Goal: Task Accomplishment & Management: Manage account settings

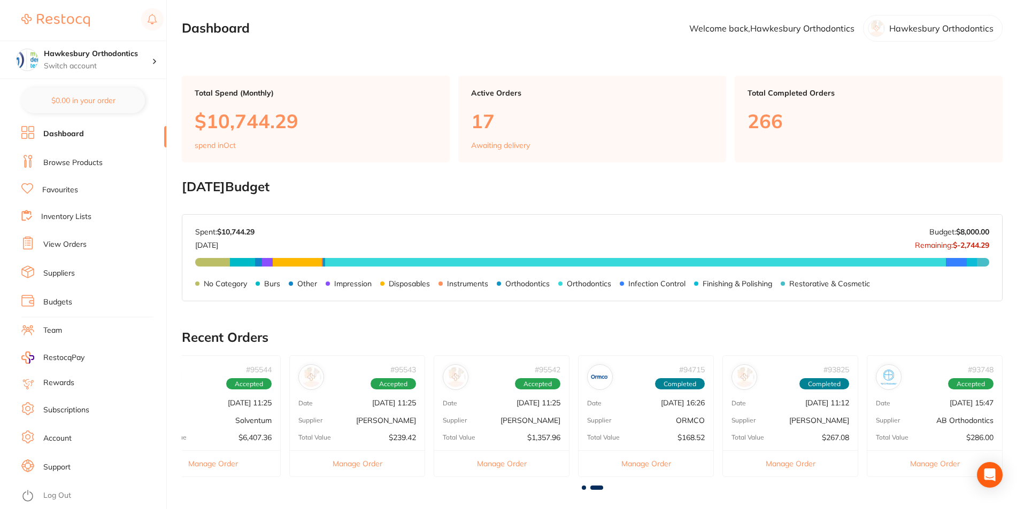
click at [478, 389] on div "# 95542 Accepted" at bounding box center [501, 373] width 135 height 34
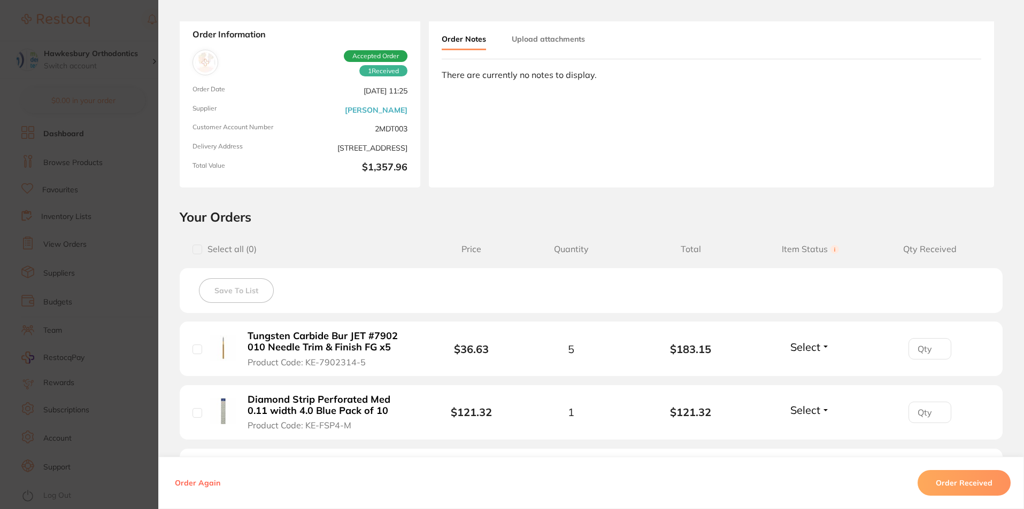
scroll to position [107, 0]
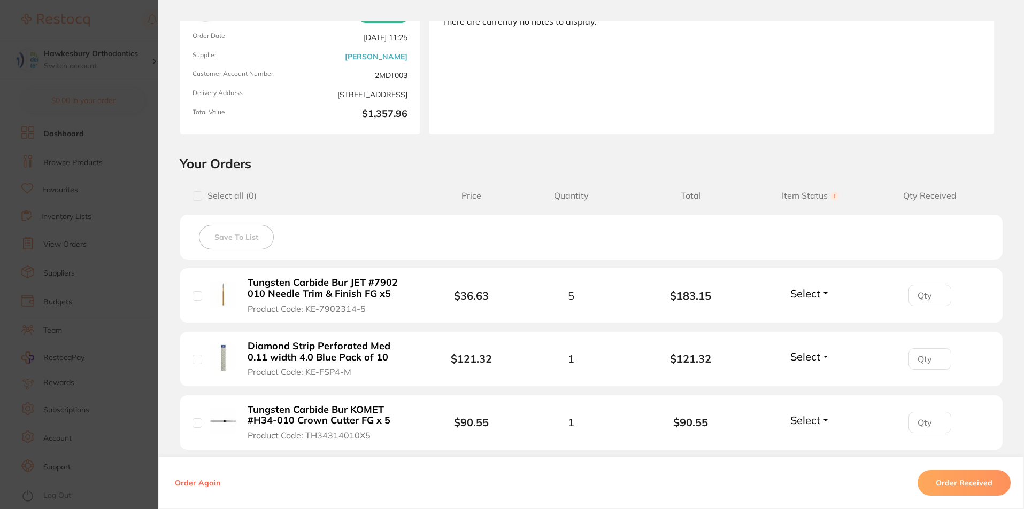
click at [192, 291] on input "checkbox" at bounding box center [197, 296] width 10 height 10
checkbox input "true"
click at [199, 363] on div "Diamond Strip Perforated Med 0.11 width 4.0 Blue Pack of 10 Product Code: KE-FS…" at bounding box center [311, 359] width 239 height 37
click at [196, 355] on input "checkbox" at bounding box center [197, 360] width 10 height 10
checkbox input "true"
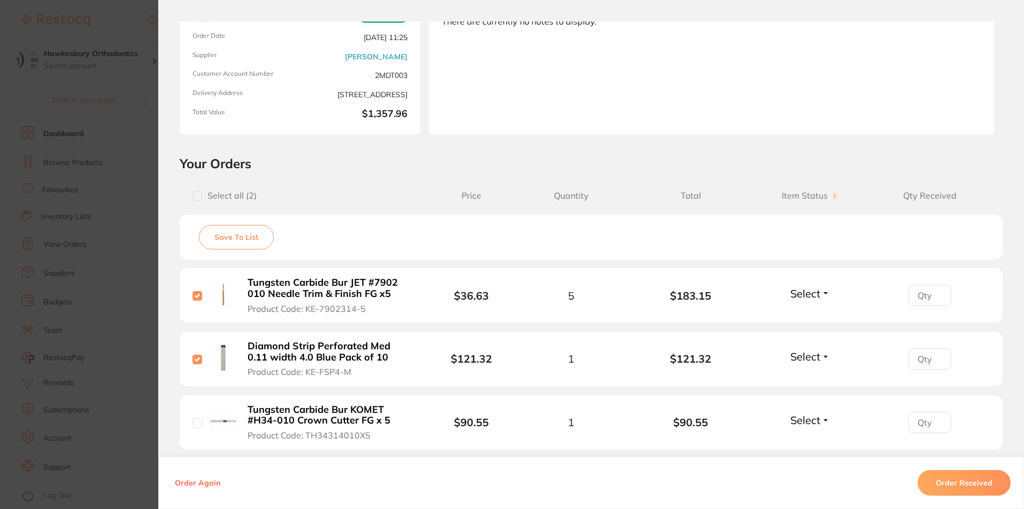
click at [194, 422] on input "checkbox" at bounding box center [197, 424] width 10 height 10
checkbox input "true"
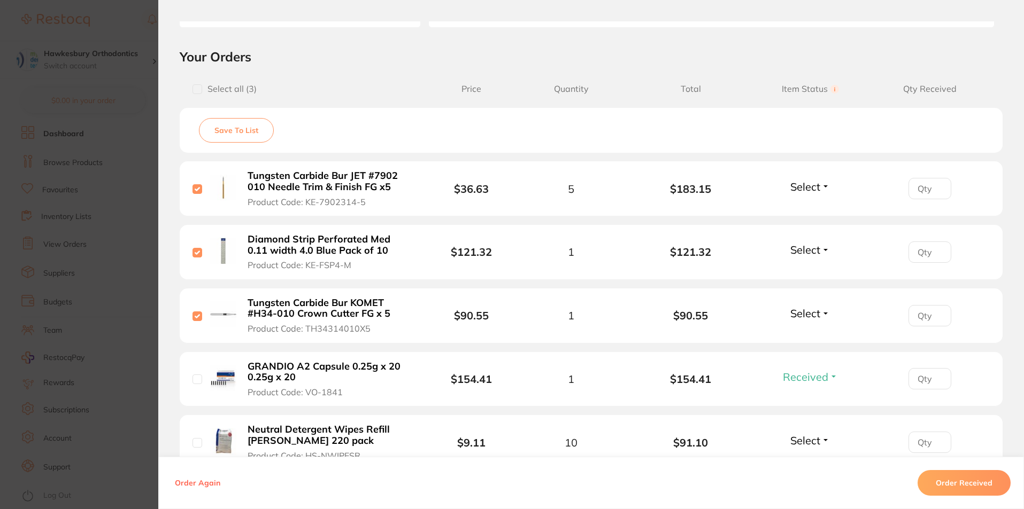
click at [192, 383] on input "checkbox" at bounding box center [197, 380] width 10 height 10
checkbox input "true"
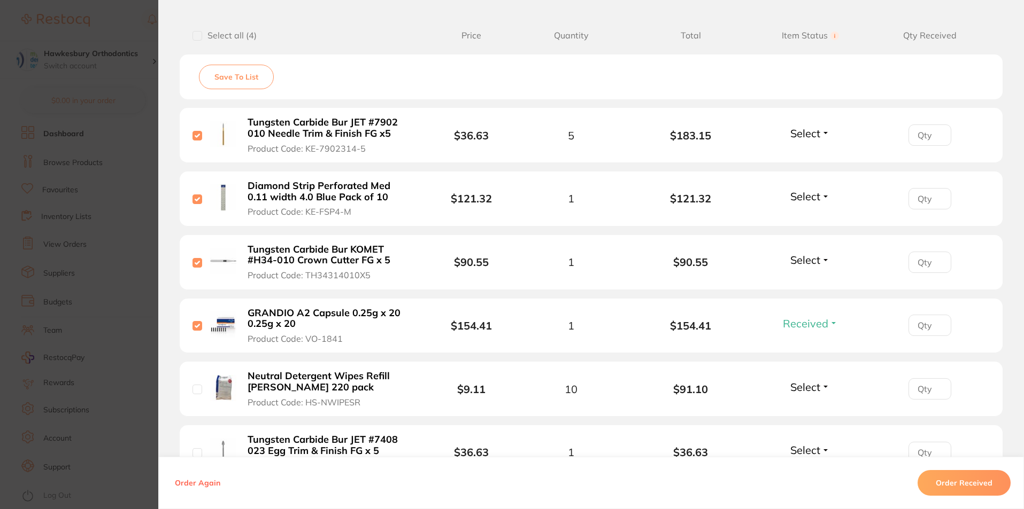
click at [189, 394] on li "Neutral Detergent Wipes Refill [PERSON_NAME] 220 pack Product Code: HS-NWIPESR …" at bounding box center [591, 389] width 823 height 55
click at [196, 389] on input "checkbox" at bounding box center [197, 390] width 10 height 10
checkbox input "true"
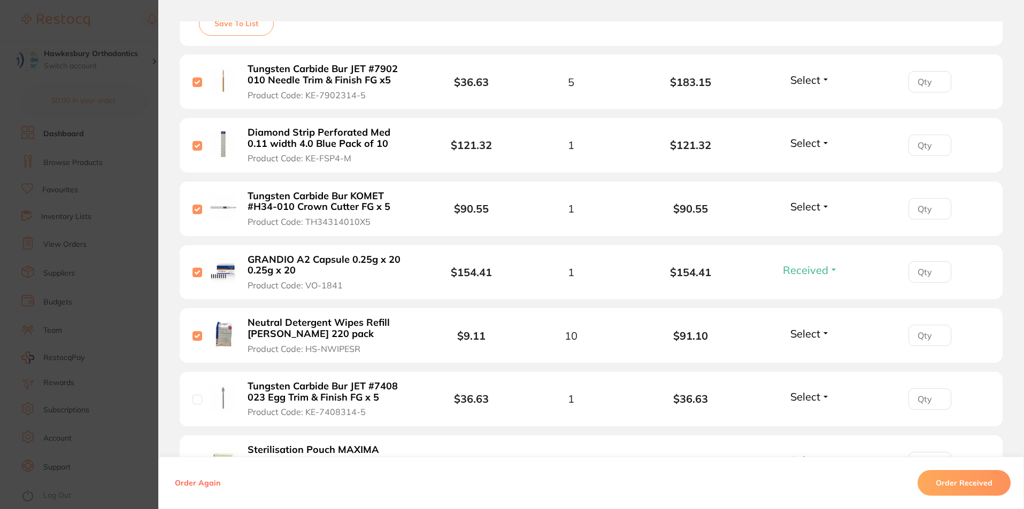
click at [197, 397] on input "checkbox" at bounding box center [197, 400] width 10 height 10
checkbox input "true"
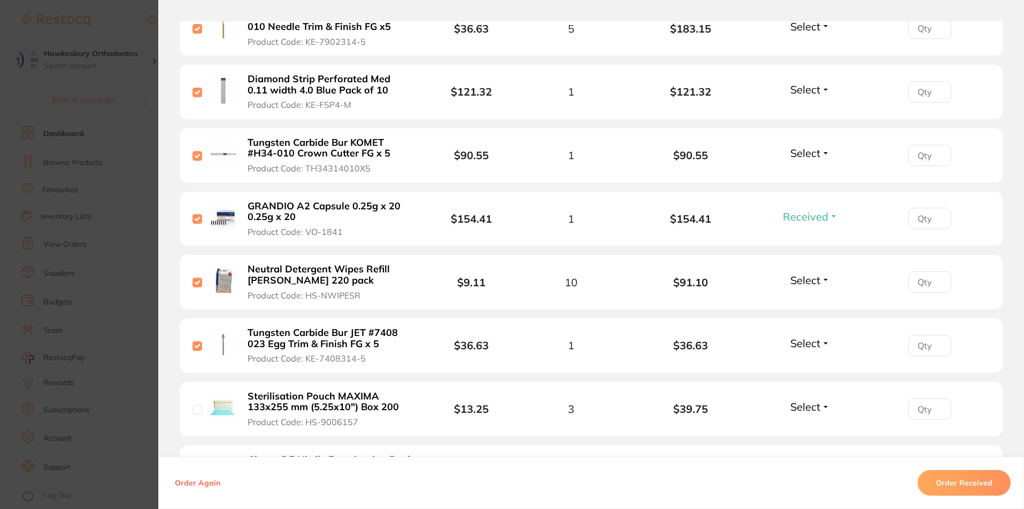
scroll to position [428, 0]
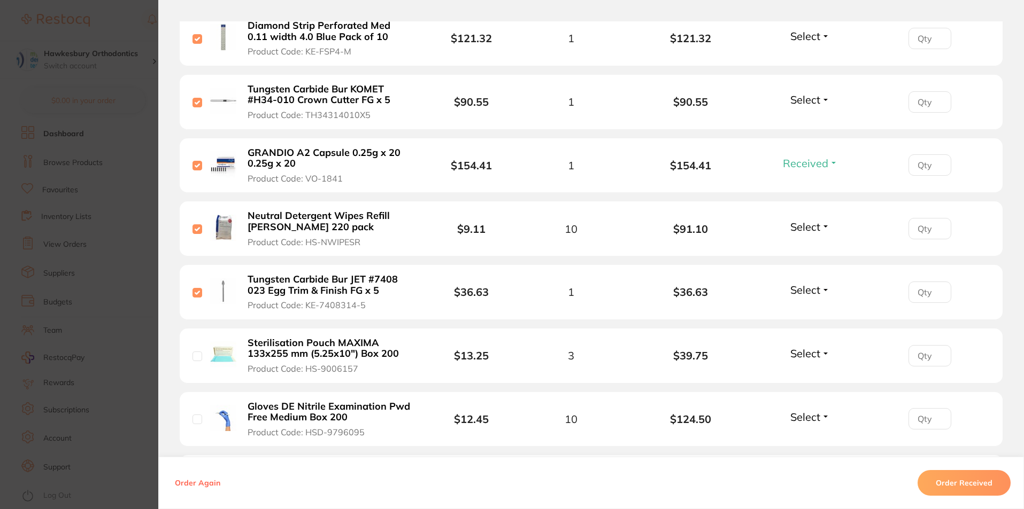
click at [195, 355] on input "checkbox" at bounding box center [197, 357] width 10 height 10
checkbox input "true"
click at [189, 418] on li "Gloves DE Nitrile Examination Pwd Free Medium Box 200 Product Code: HSD-9796095…" at bounding box center [591, 419] width 823 height 55
click at [197, 419] on input "checkbox" at bounding box center [197, 420] width 10 height 10
checkbox input "true"
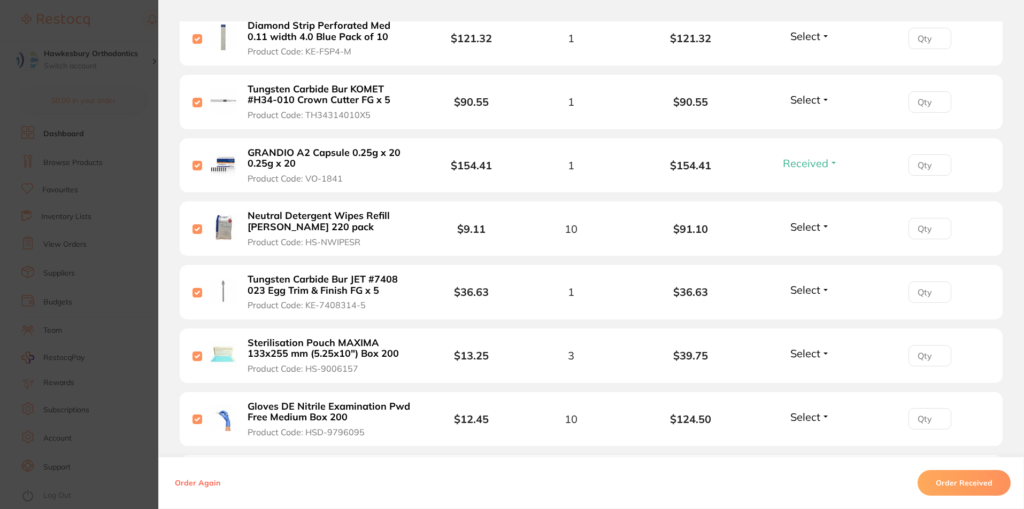
scroll to position [535, 0]
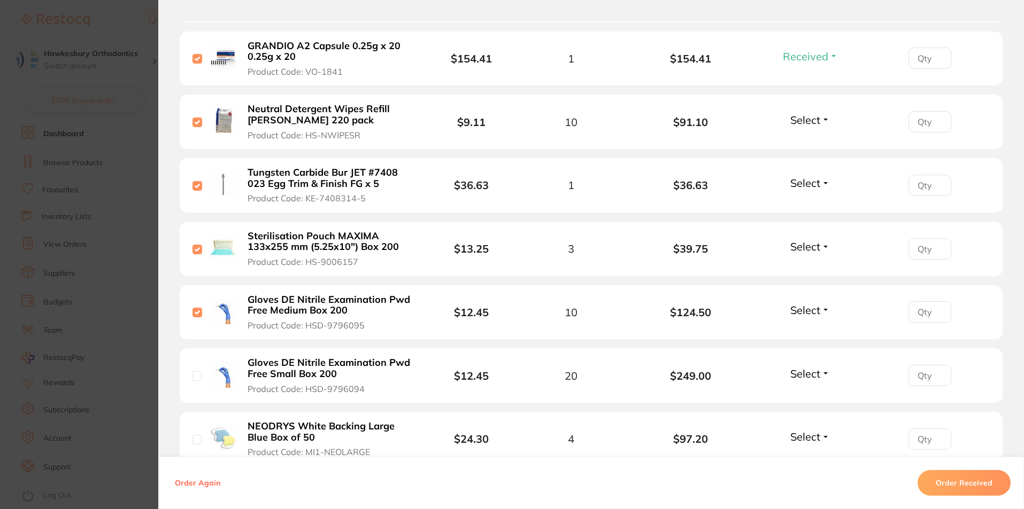
click at [195, 377] on input "checkbox" at bounding box center [197, 377] width 10 height 10
checkbox input "true"
click at [192, 441] on input "checkbox" at bounding box center [197, 440] width 10 height 10
checkbox input "true"
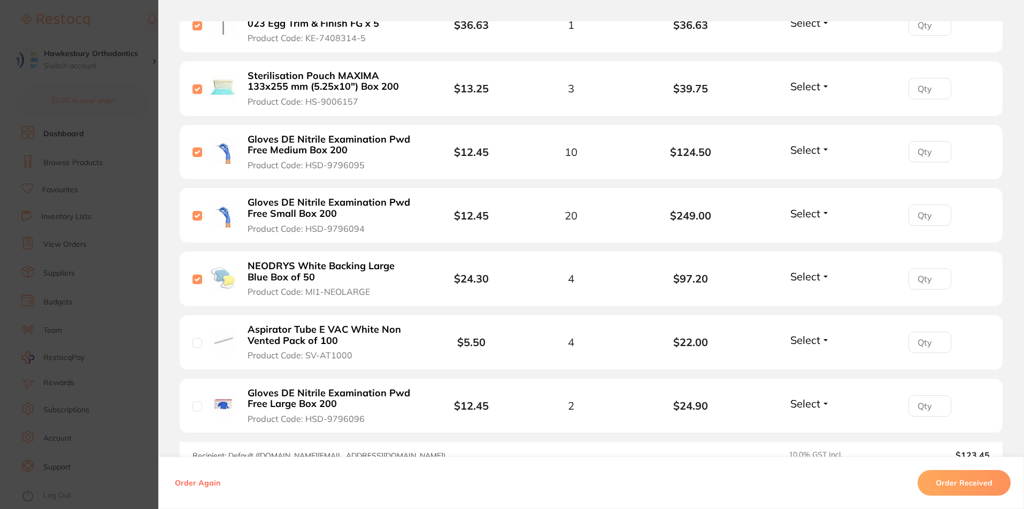
click at [198, 345] on input "checkbox" at bounding box center [197, 343] width 10 height 10
checkbox input "true"
click at [194, 409] on input "checkbox" at bounding box center [197, 407] width 10 height 10
checkbox input "true"
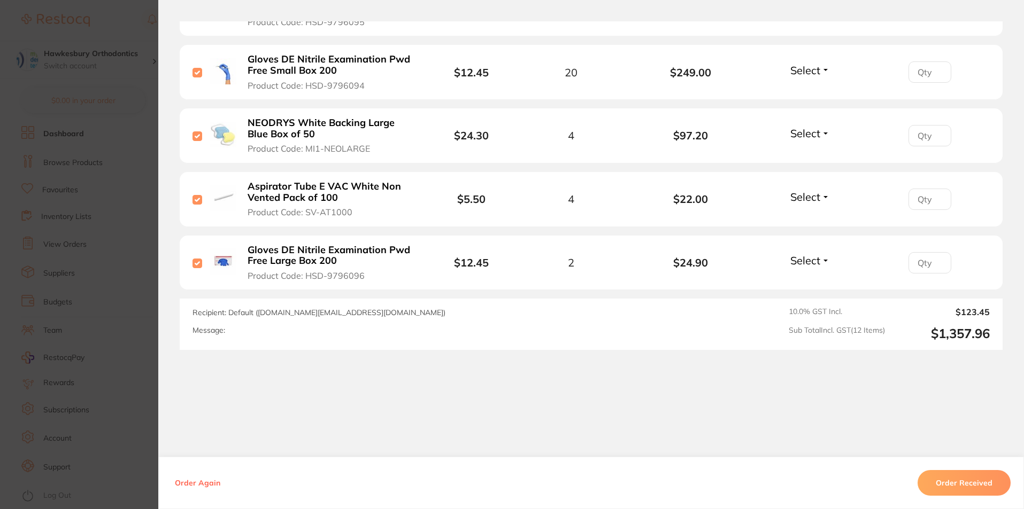
click at [956, 478] on button "Order Received" at bounding box center [963, 483] width 93 height 26
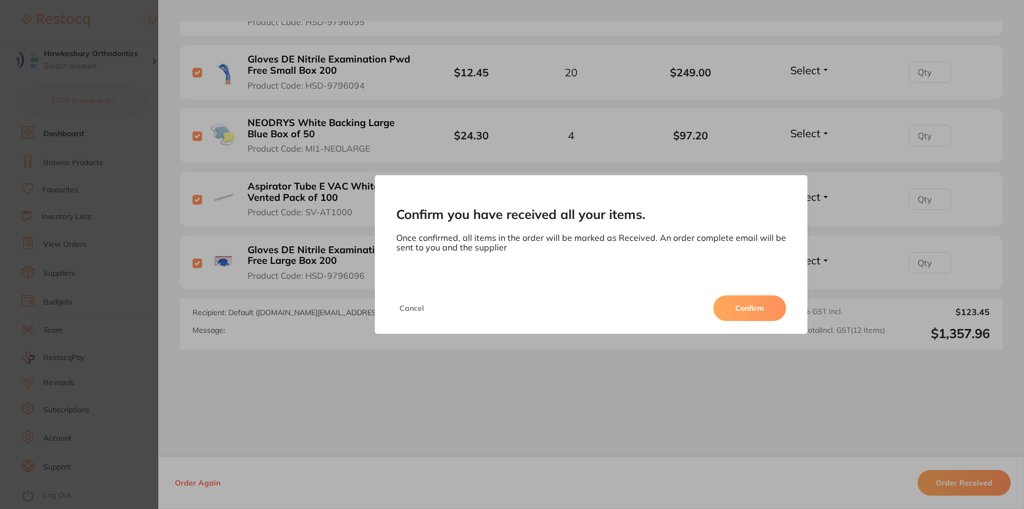
click at [731, 315] on button "Confirm" at bounding box center [749, 309] width 73 height 26
